Goal: Find specific page/section: Find specific page/section

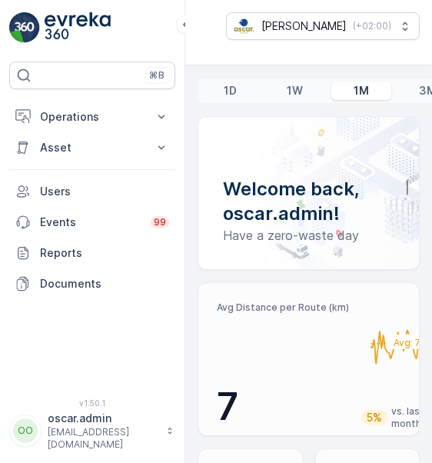
click at [175, 112] on button "Operations" at bounding box center [92, 117] width 166 height 31
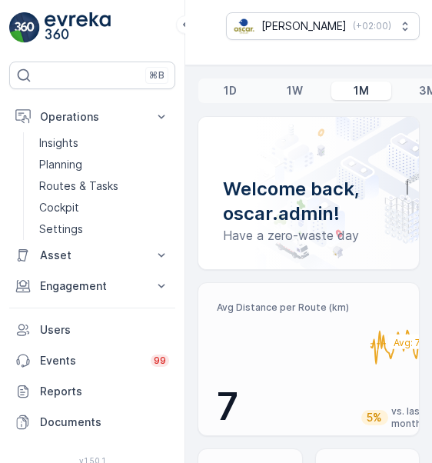
click at [65, 202] on p "Cockpit" at bounding box center [59, 207] width 40 height 15
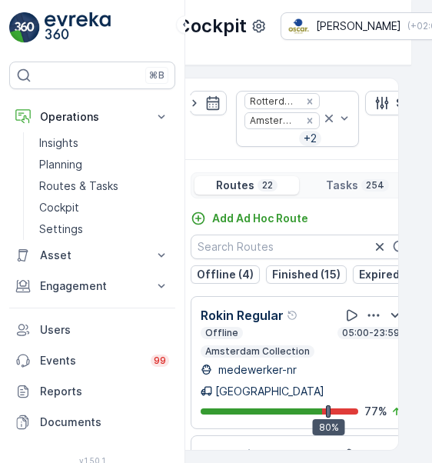
scroll to position [-1, 0]
click at [216, 282] on p "Offline (4)" at bounding box center [225, 274] width 57 height 15
click at [215, 282] on p "Offline (4)" at bounding box center [225, 274] width 57 height 15
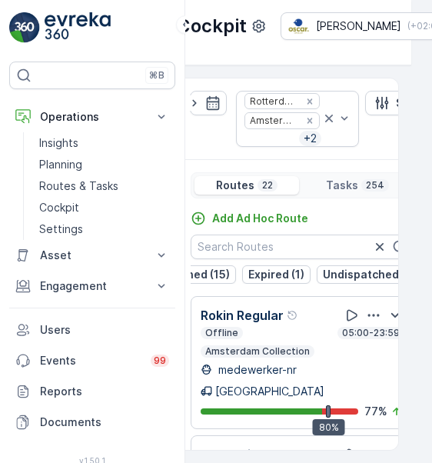
click at [344, 279] on button "Undispatched (2)" at bounding box center [369, 274] width 105 height 18
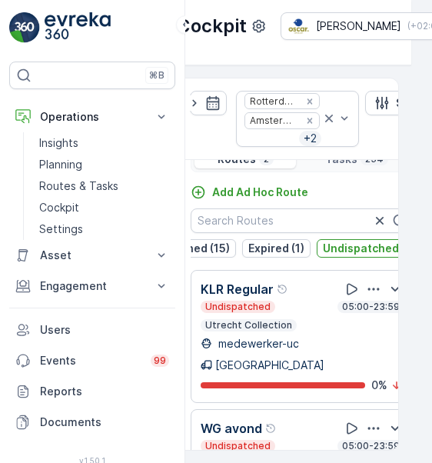
scroll to position [25, 0]
